Goal: Task Accomplishment & Management: Understand process/instructions

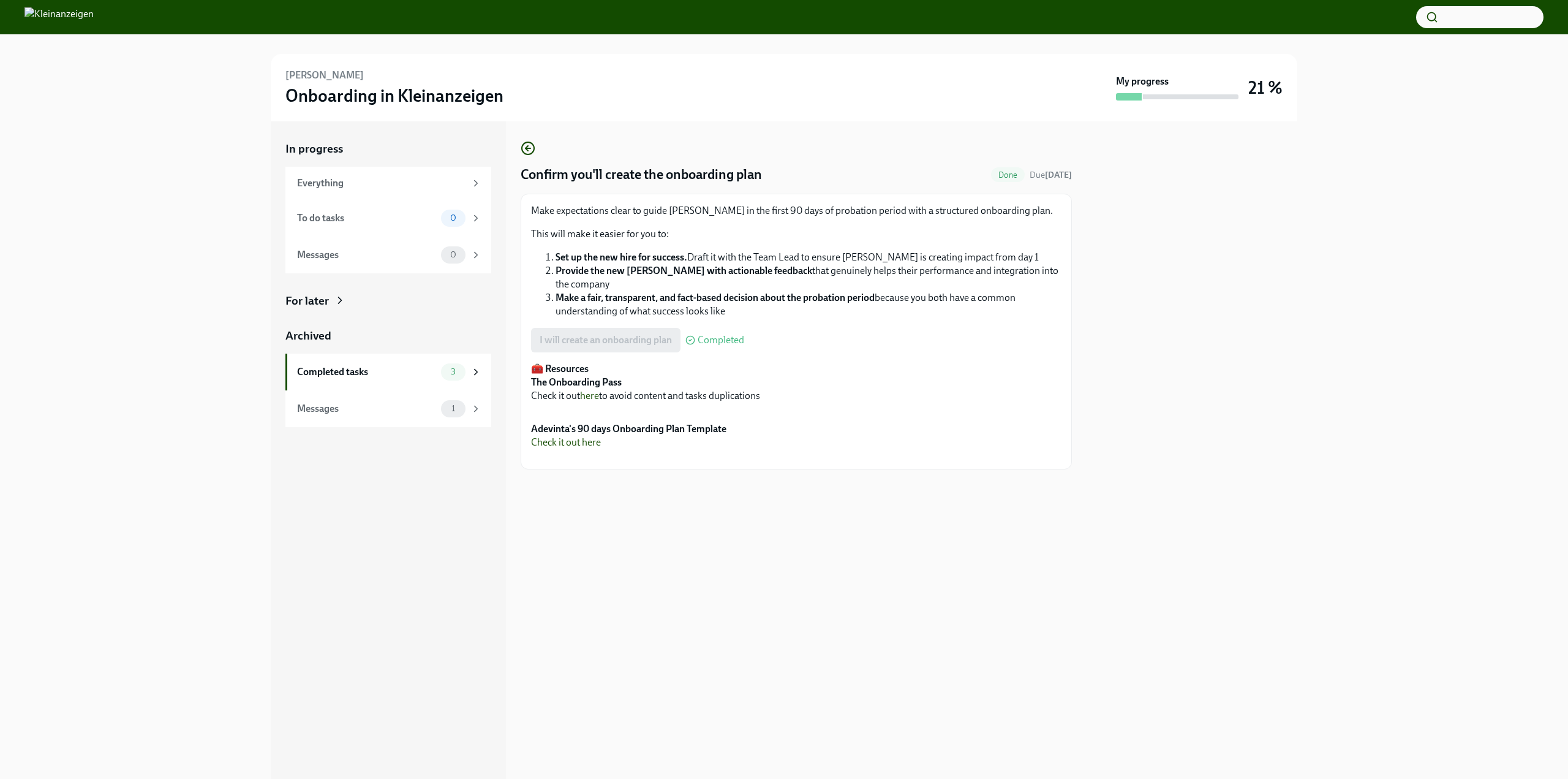
click at [328, 293] on div "For later" at bounding box center [307, 300] width 44 height 16
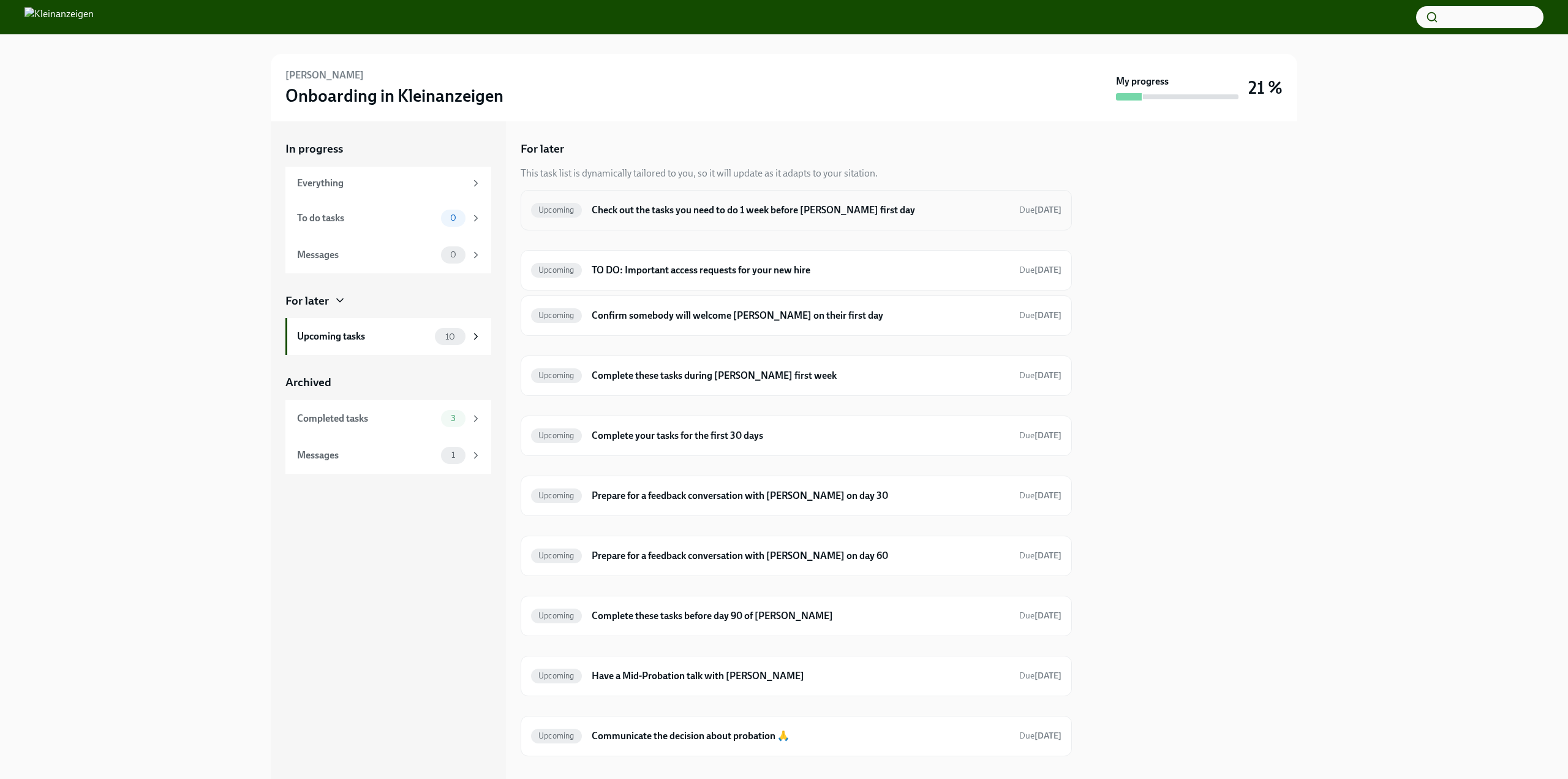
click at [793, 218] on div "Upcoming Check out the tasks you need to do 1 week before [PERSON_NAME] first d…" at bounding box center [796, 210] width 531 height 20
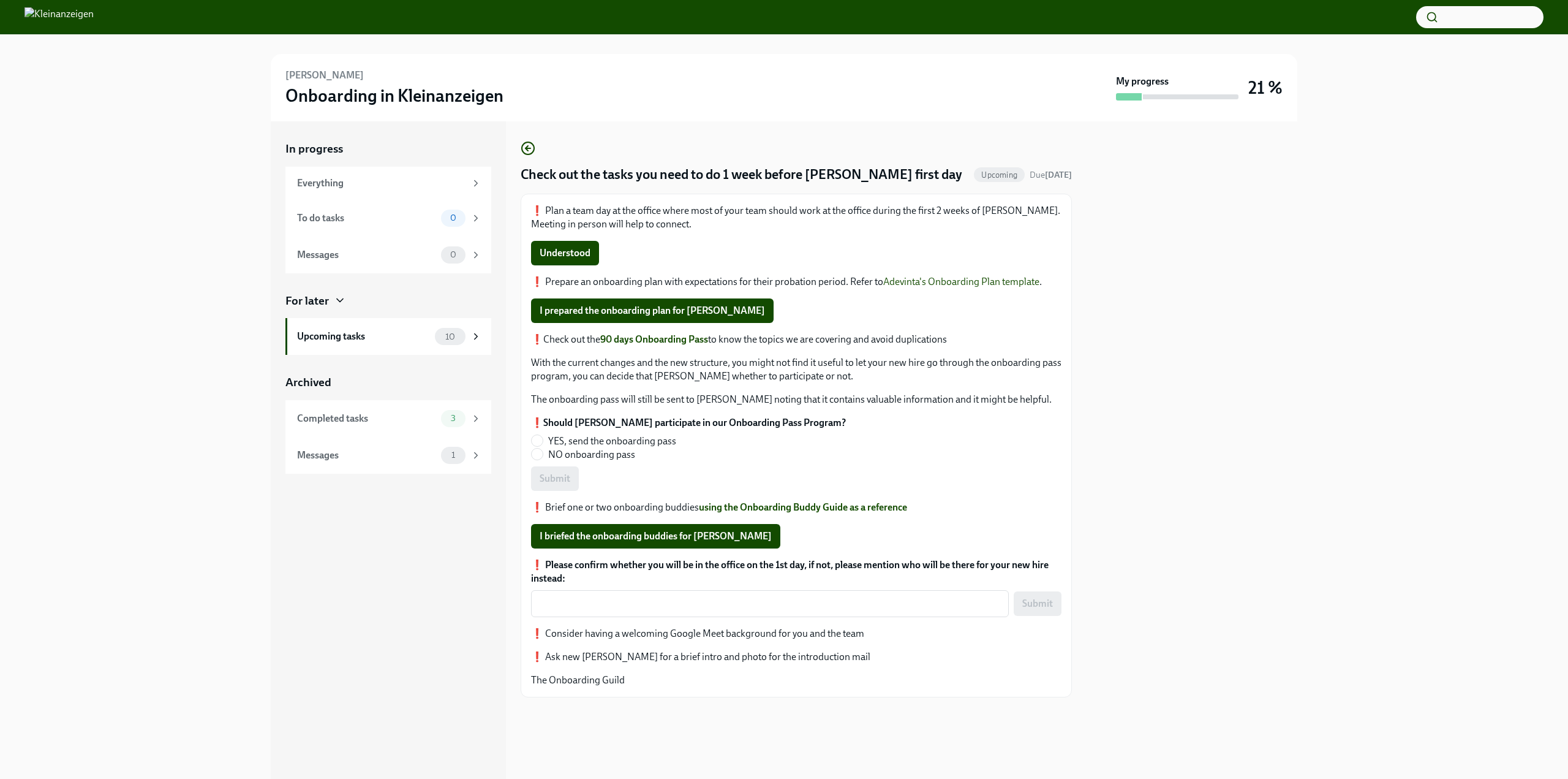
click at [662, 338] on strong "90 days Onboarding Pass" at bounding box center [654, 339] width 108 height 11
click at [751, 506] on link "using the Onboarding Buddy Guide as a reference" at bounding box center [803, 507] width 208 height 11
click at [530, 146] on icon "button" at bounding box center [528, 148] width 15 height 15
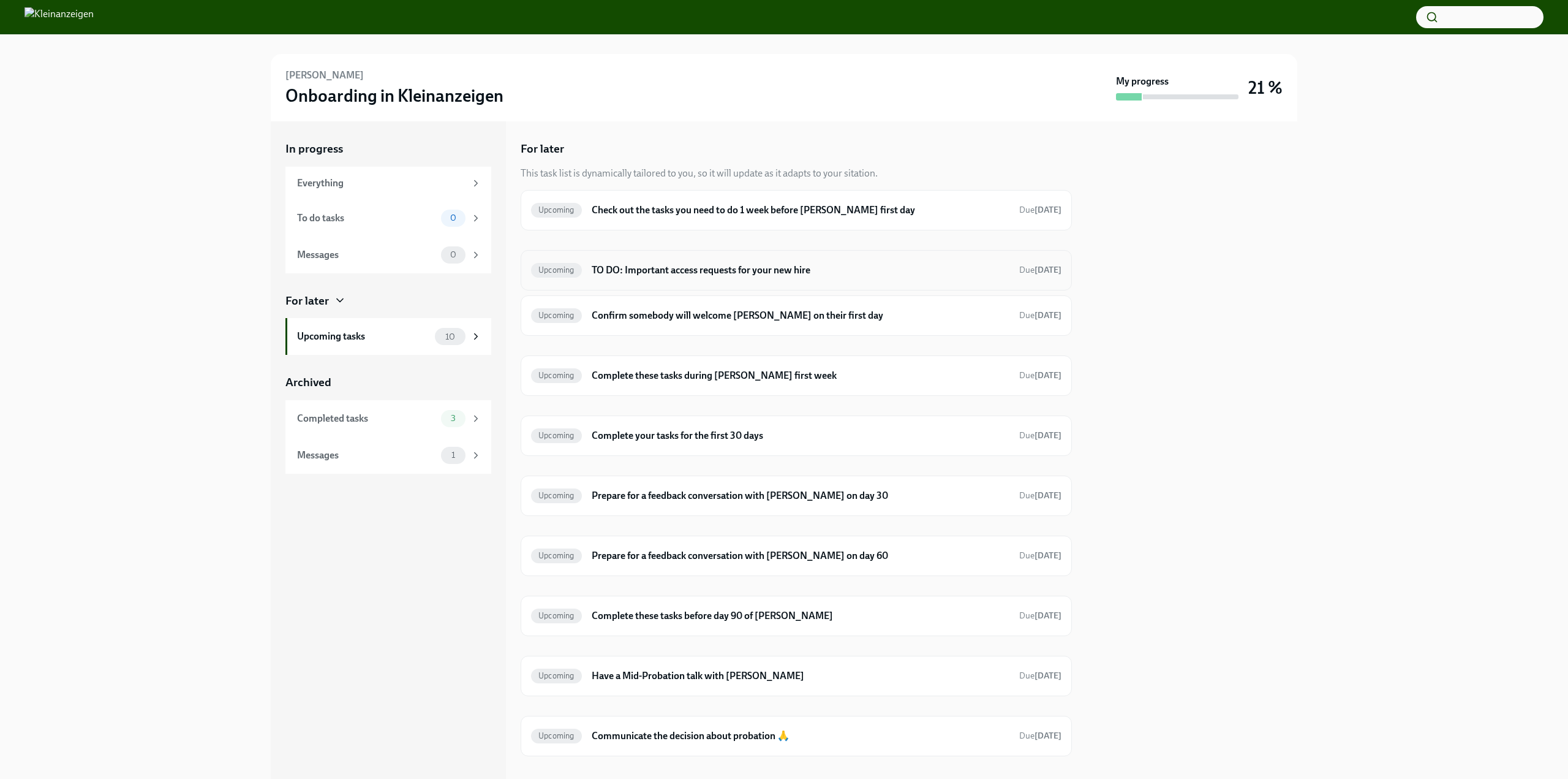
click at [714, 270] on h6 "TO DO: Important access requests for your new hire" at bounding box center [801, 270] width 418 height 13
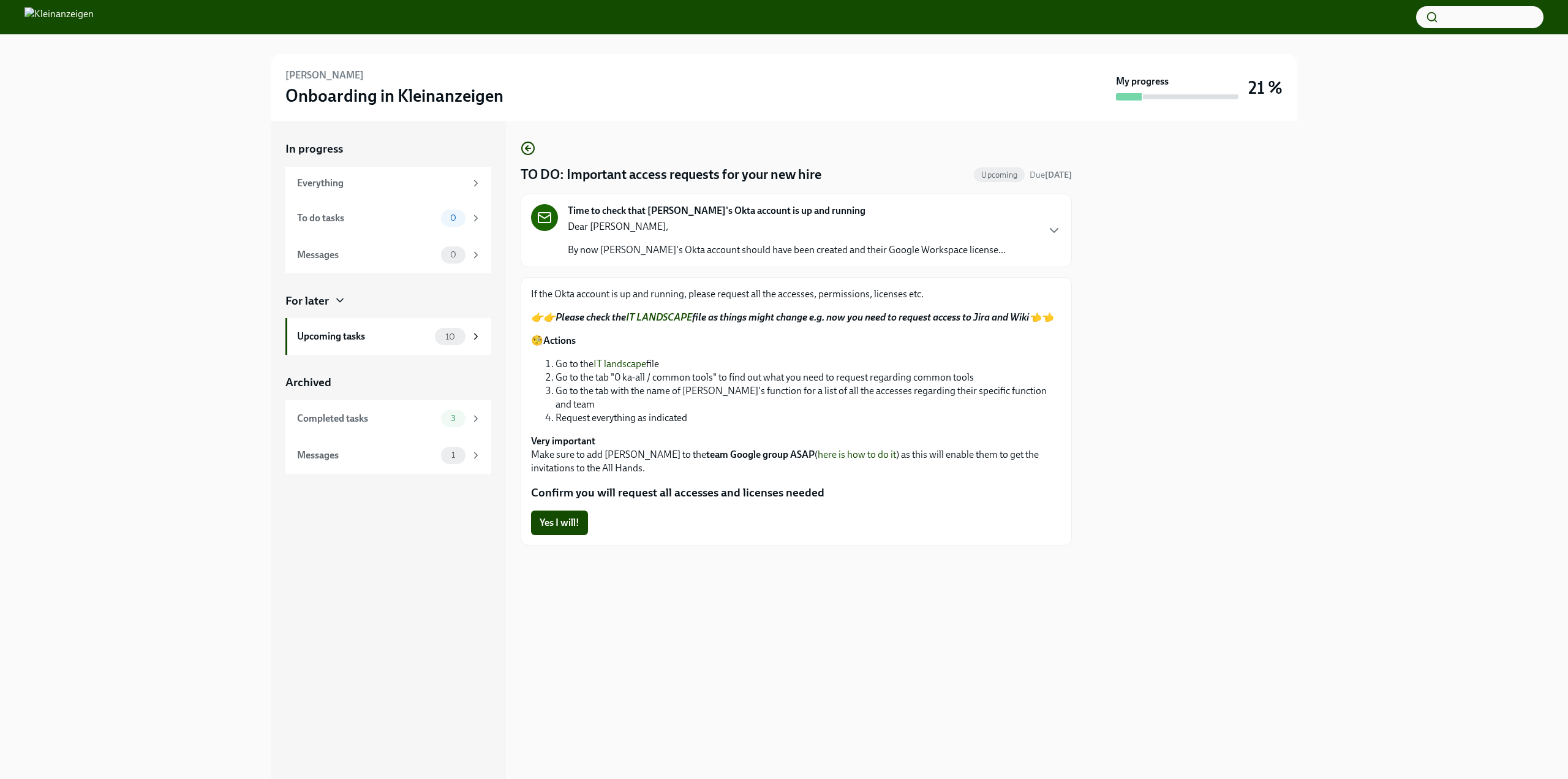
click at [818, 455] on link "here is how to do it" at bounding box center [857, 455] width 78 height 11
click at [530, 148] on icon "button" at bounding box center [528, 148] width 5 height 0
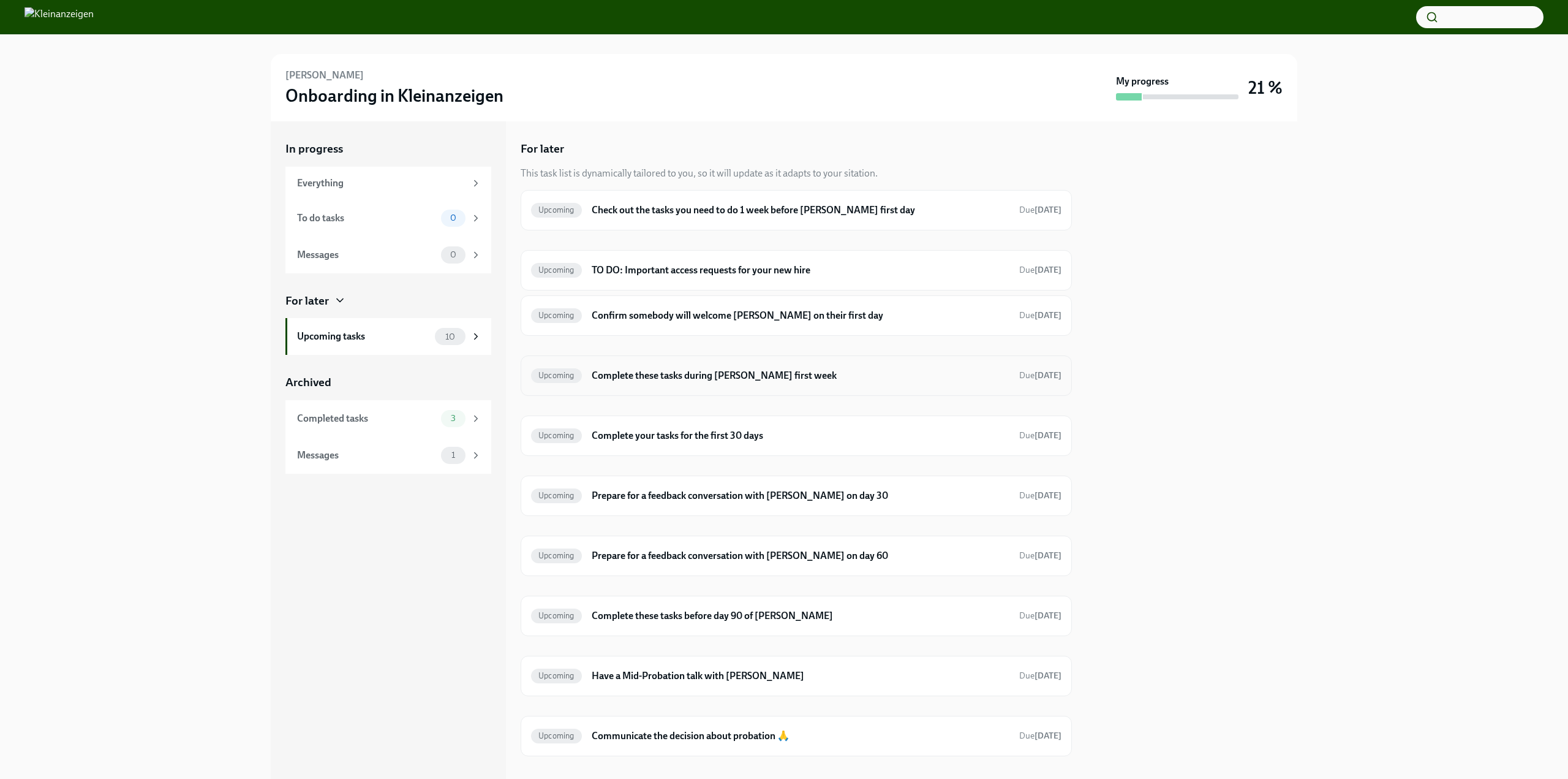
click at [685, 379] on h6 "Complete these tasks during [PERSON_NAME] first week" at bounding box center [801, 375] width 418 height 13
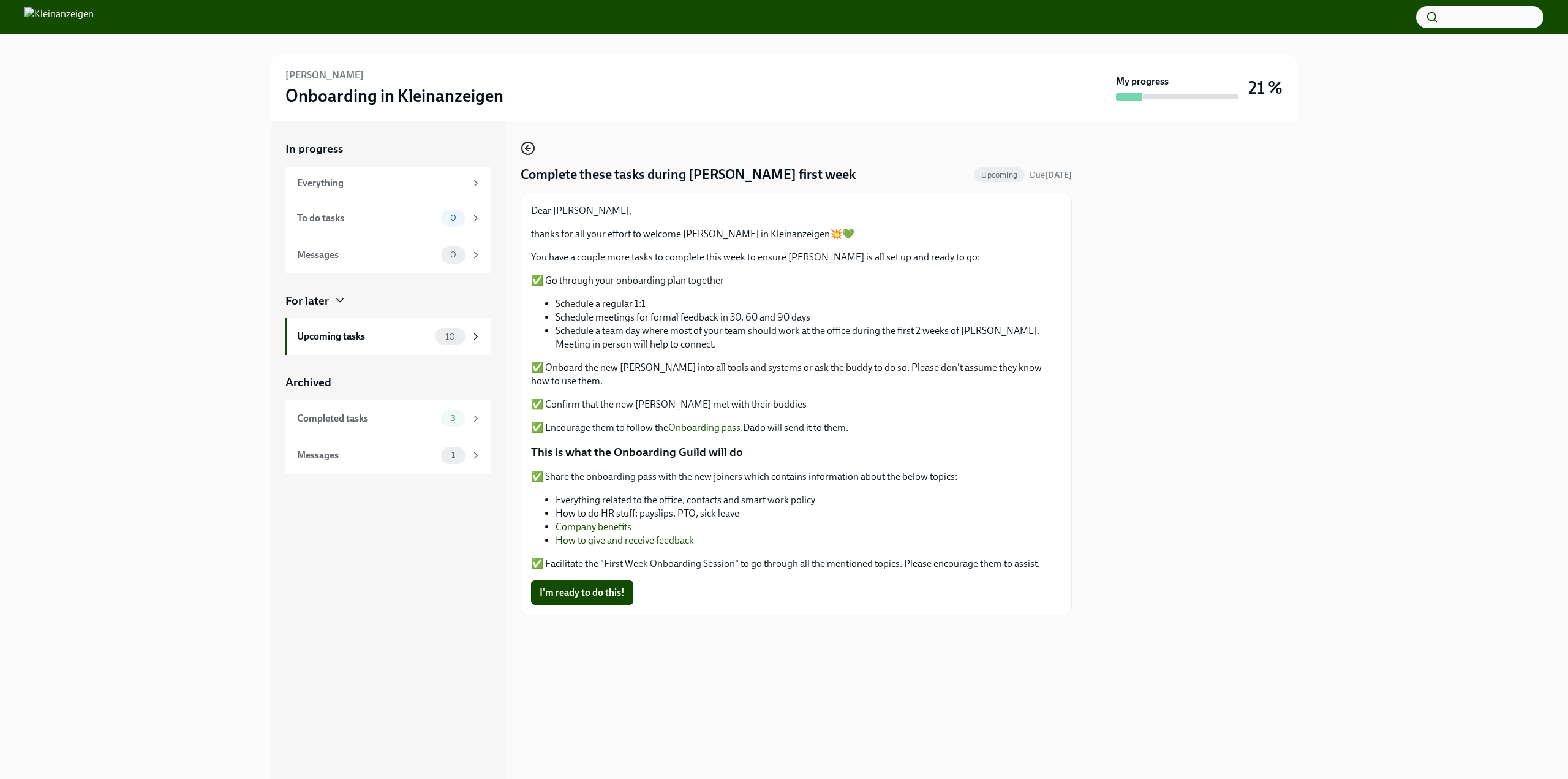
click at [526, 148] on icon "button" at bounding box center [527, 148] width 3 height 5
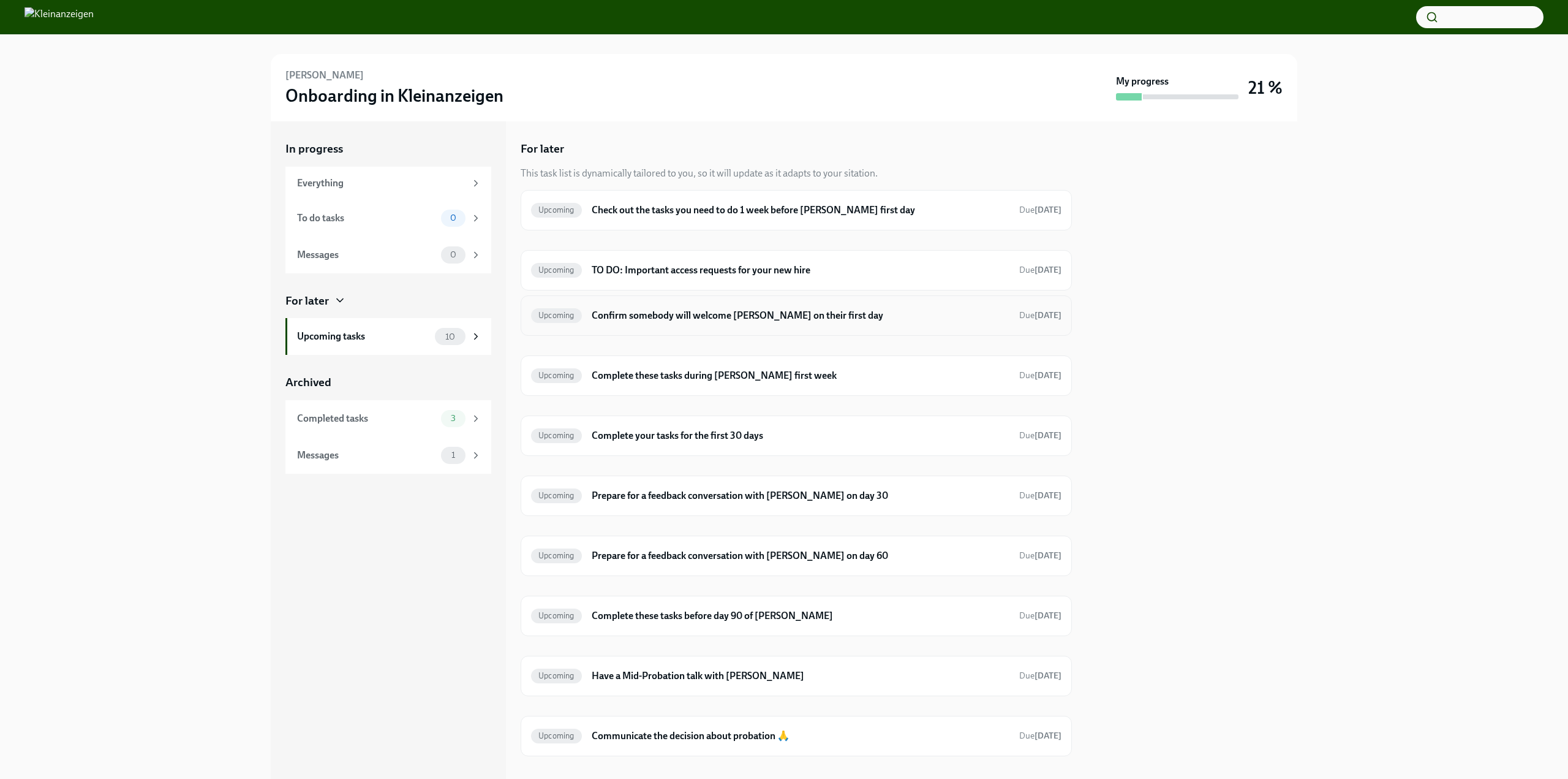
click at [772, 317] on h6 "Confirm somebody will welcome [PERSON_NAME] on their first day" at bounding box center [801, 315] width 418 height 13
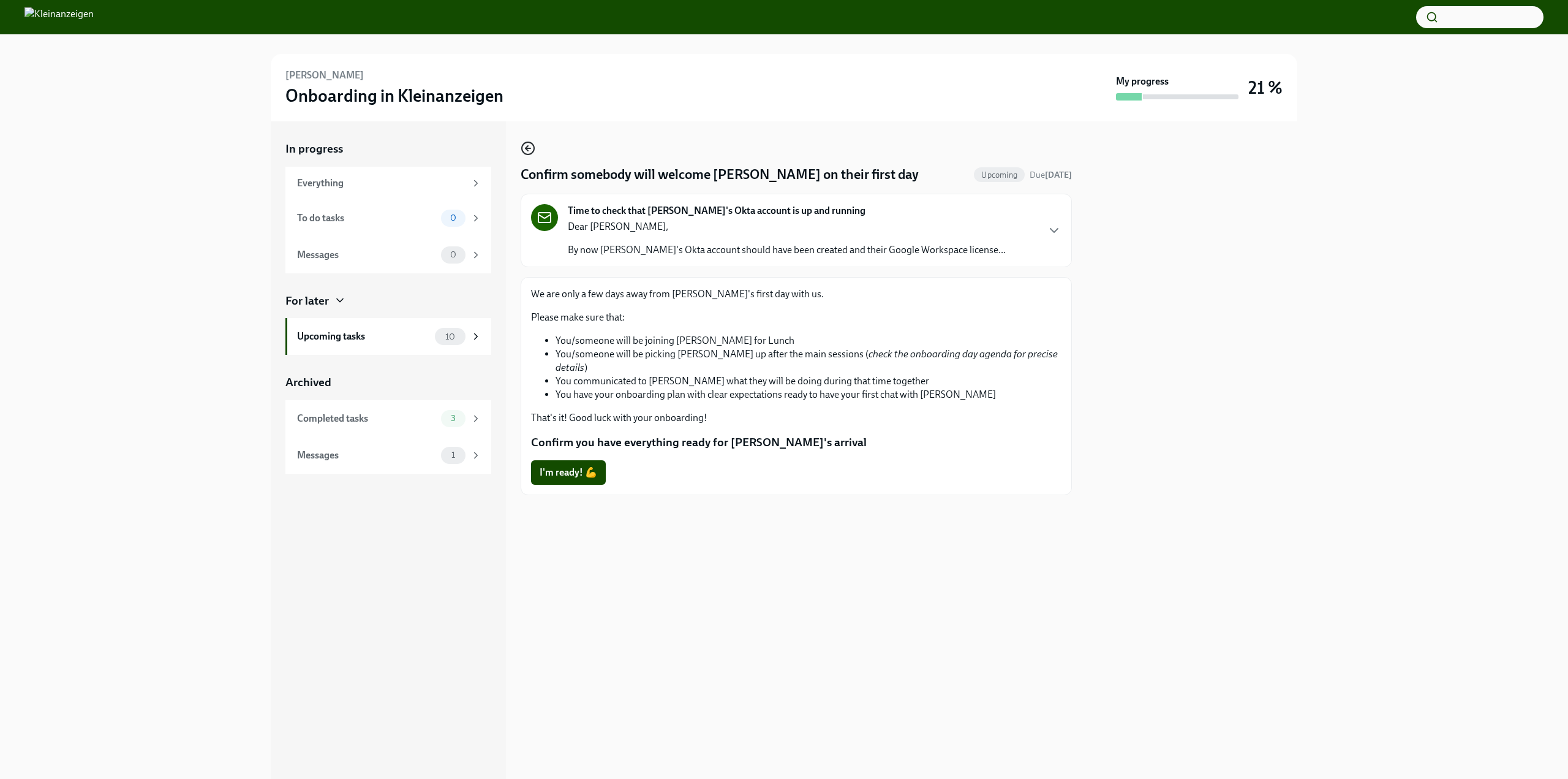
click at [526, 150] on icon "button" at bounding box center [528, 148] width 15 height 15
